Goal: Check status: Check status

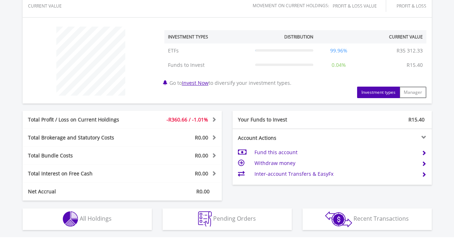
scroll to position [369, 0]
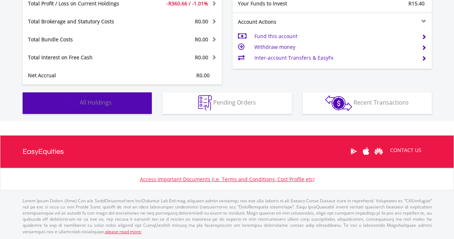
click at [110, 108] on button "Holdings All Holdings" at bounding box center [87, 103] width 129 height 22
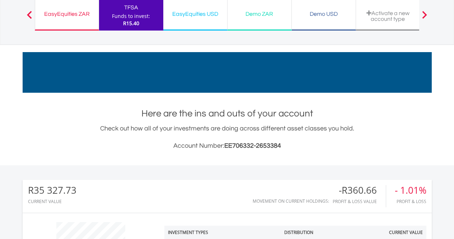
scroll to position [0, 0]
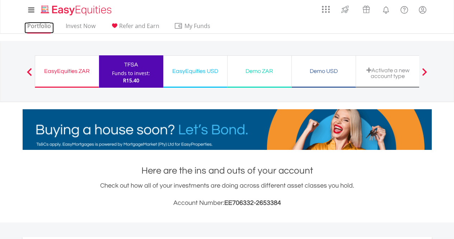
click at [46, 27] on link "Portfolio" at bounding box center [38, 27] width 29 height 11
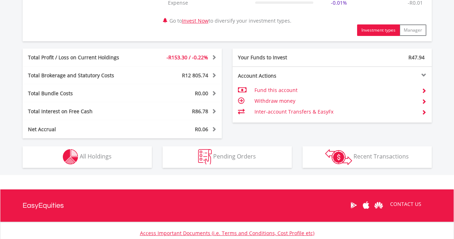
scroll to position [379, 0]
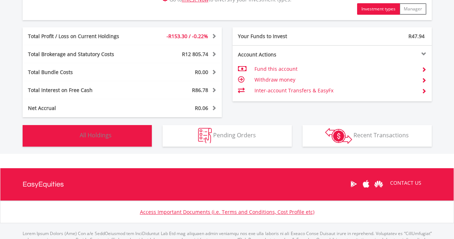
click at [93, 144] on button "Holdings All Holdings" at bounding box center [87, 136] width 129 height 22
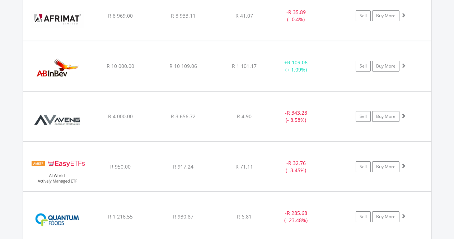
scroll to position [591, 0]
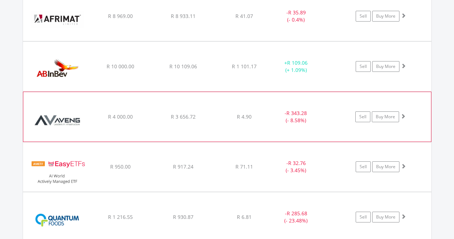
click at [71, 117] on img at bounding box center [58, 120] width 62 height 39
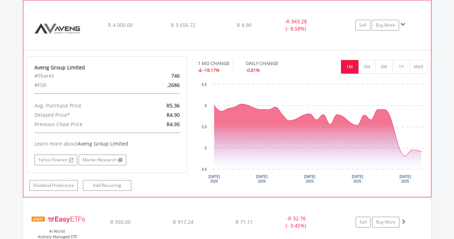
scroll to position [683, 0]
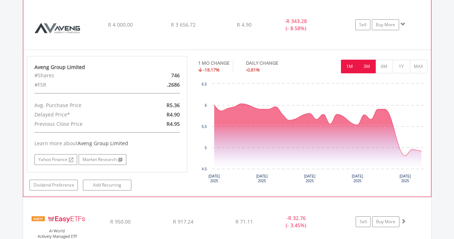
click at [367, 67] on button "3M" at bounding box center [368, 67] width 18 height 14
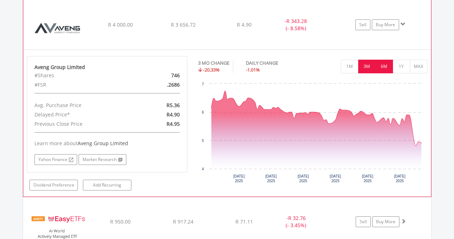
click at [384, 66] on button "6M" at bounding box center [385, 67] width 18 height 14
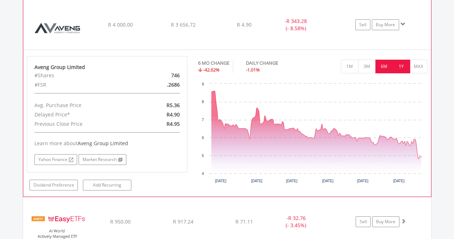
click at [401, 70] on button "1Y" at bounding box center [402, 67] width 18 height 14
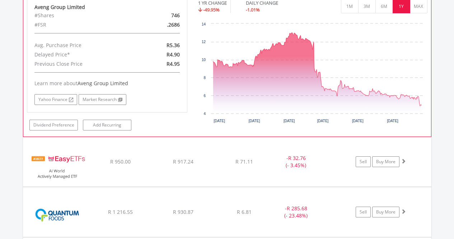
scroll to position [743, 0]
click at [67, 98] on link "Yahoo Finance" at bounding box center [55, 99] width 43 height 11
click at [106, 100] on link "Market Research" at bounding box center [103, 99] width 48 height 11
